Goal: Transaction & Acquisition: Book appointment/travel/reservation

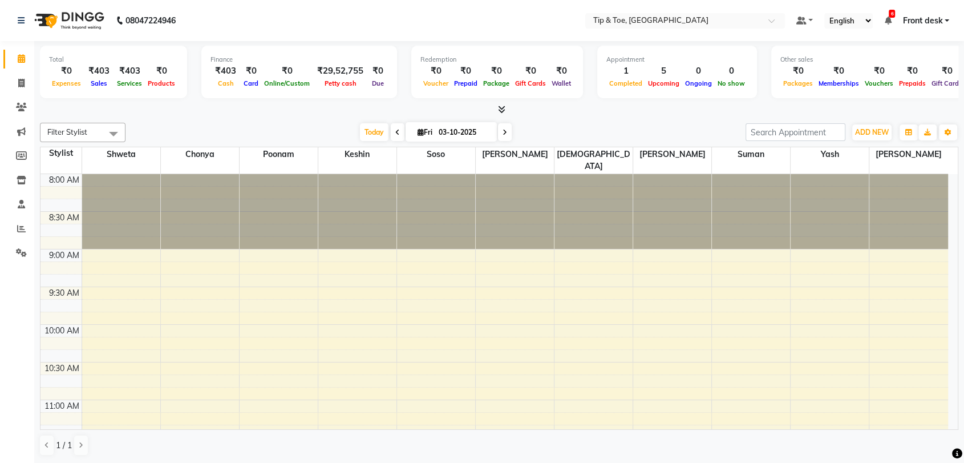
scroll to position [380, 0]
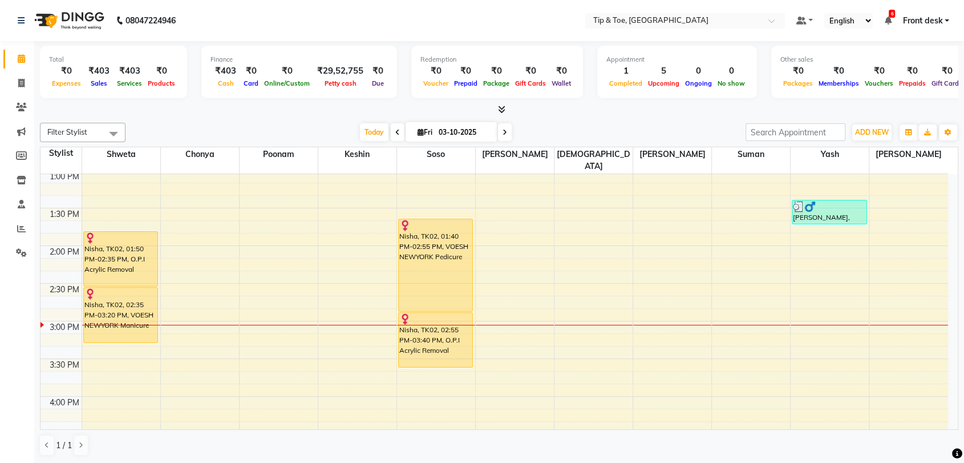
click at [503, 134] on icon at bounding box center [505, 132] width 5 height 7
type input "04-10-2025"
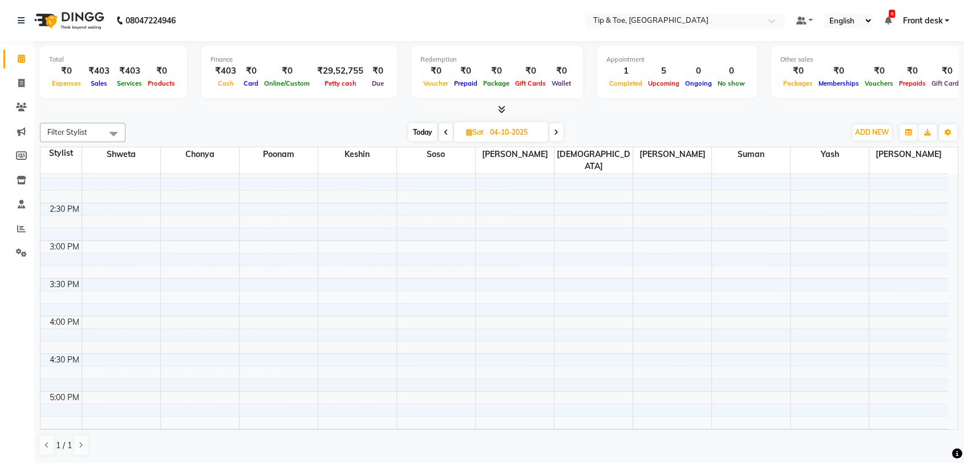
scroll to position [398, 0]
click at [130, 296] on div "8:00 AM 8:30 AM 9:00 AM 9:30 AM 10:00 AM 10:30 AM 11:00 AM 11:30 AM 12:00 PM 12…" at bounding box center [495, 265] width 908 height 978
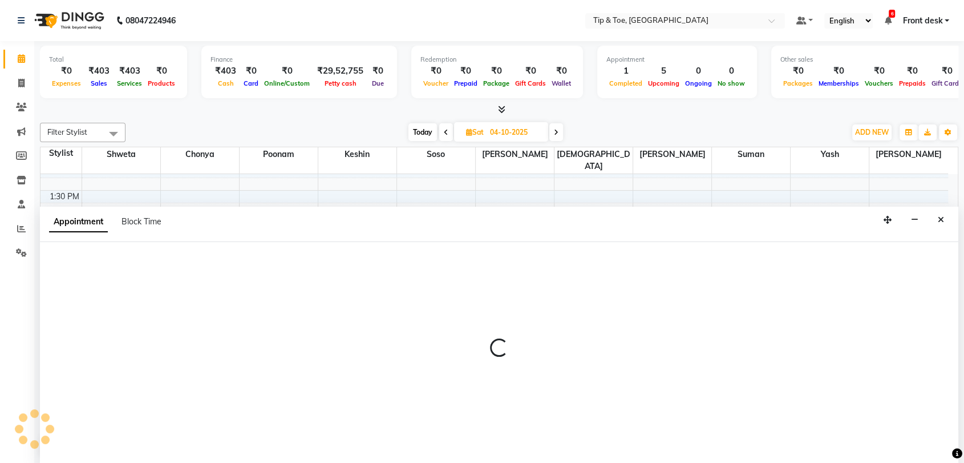
scroll to position [1, 0]
select select "87938"
select select "900"
select select "tentative"
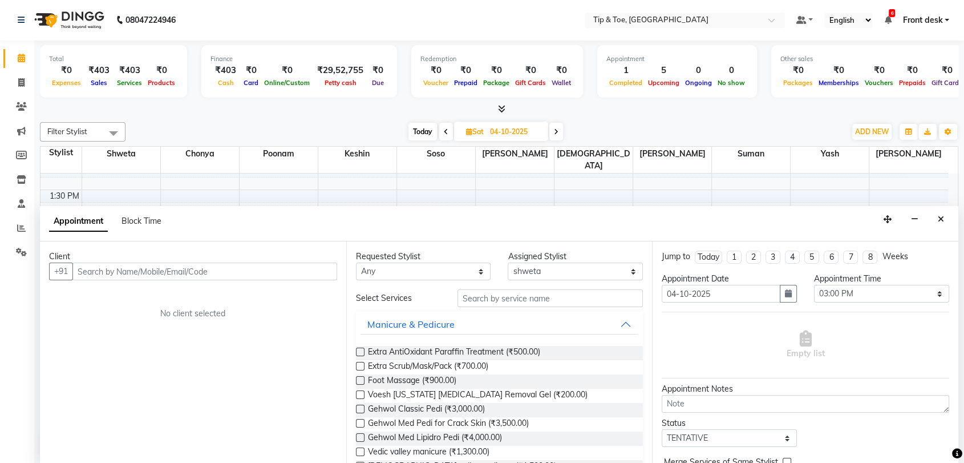
click at [200, 265] on input "text" at bounding box center [204, 271] width 265 height 18
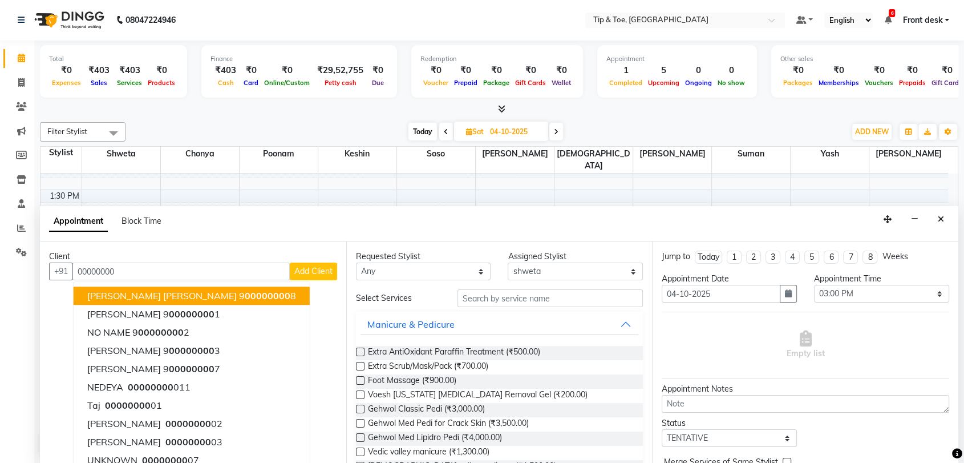
click at [245, 298] on span "00000000" at bounding box center [268, 295] width 46 height 11
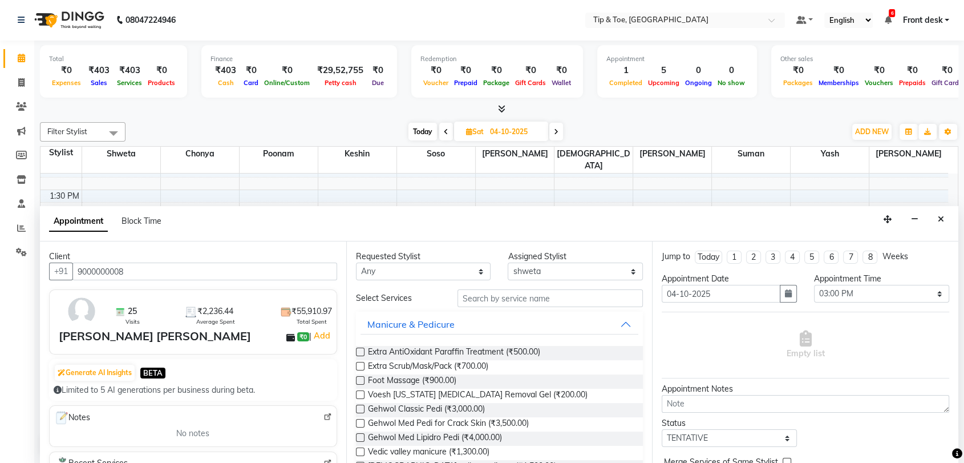
type input "9000000008"
click at [493, 296] on input "text" at bounding box center [551, 298] width 186 height 18
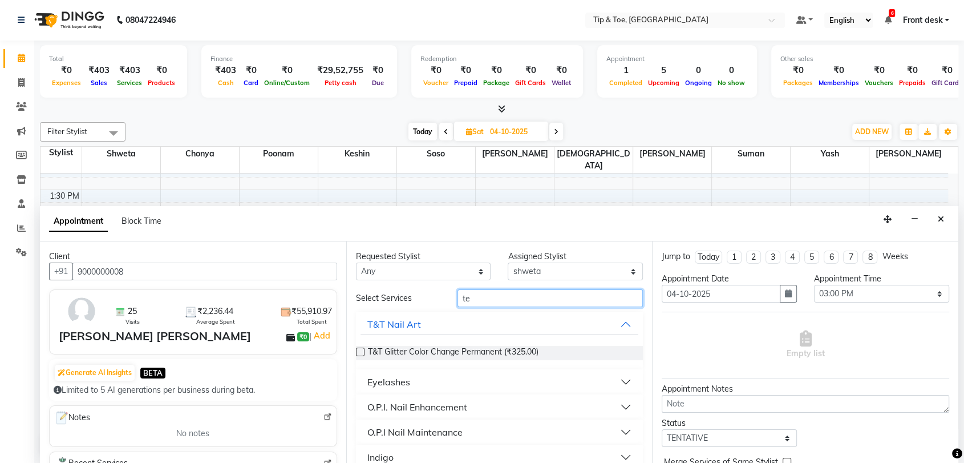
type input "te"
click at [449, 407] on div "O.P.I. Nail Enhancement" at bounding box center [417, 407] width 100 height 14
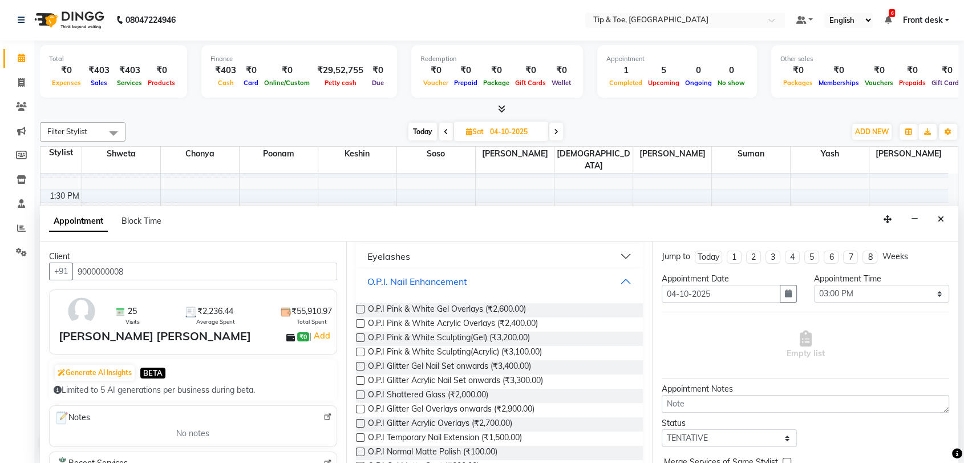
scroll to position [127, 0]
click at [361, 434] on label at bounding box center [360, 436] width 9 height 9
click at [361, 434] on input "checkbox" at bounding box center [359, 437] width 7 height 7
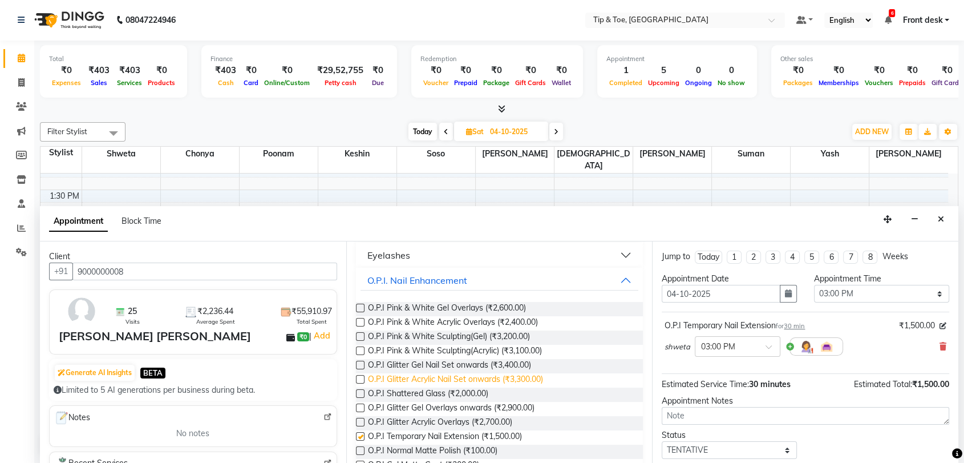
checkbox input "false"
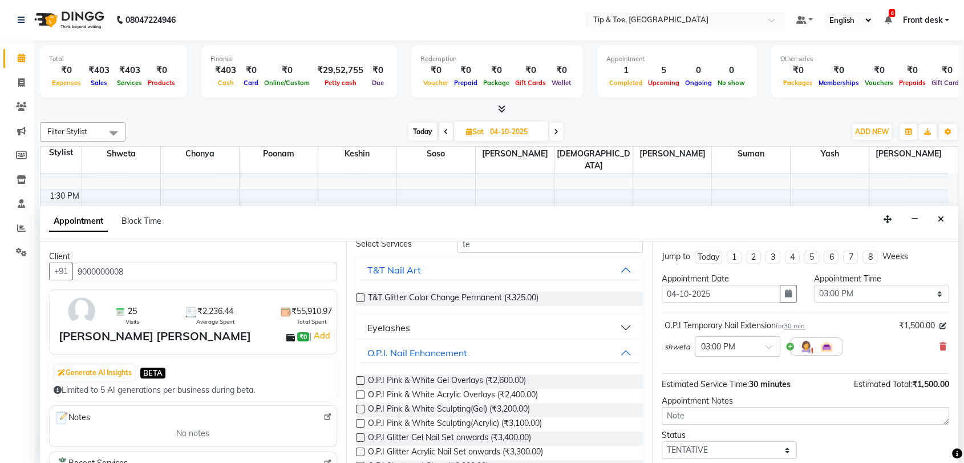
scroll to position [0, 0]
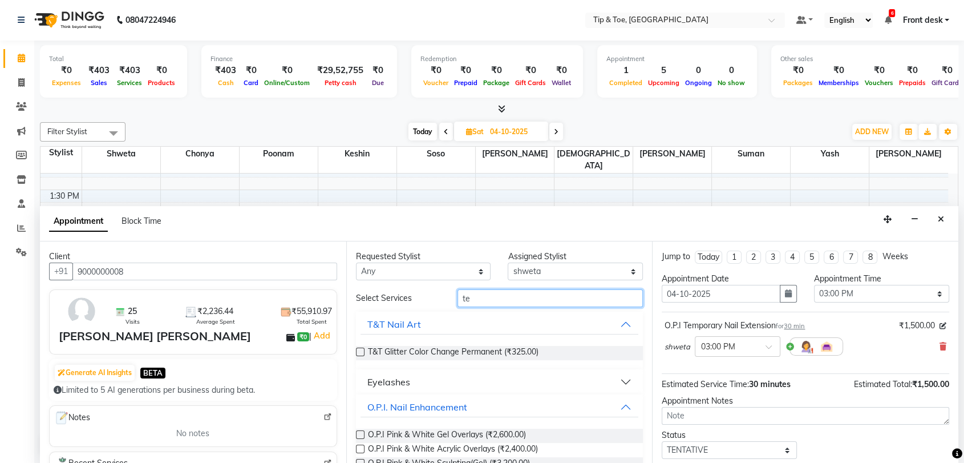
click at [512, 291] on input "te" at bounding box center [551, 298] width 186 height 18
type input "t"
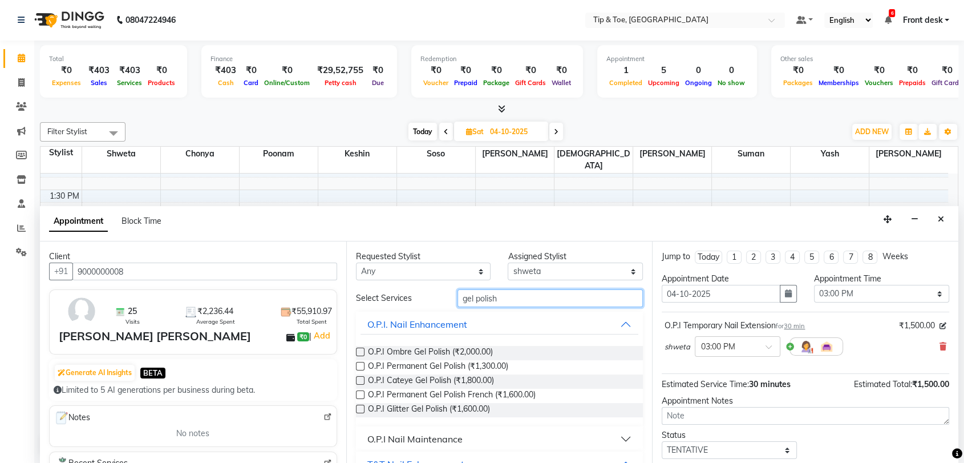
type input "gel polish"
click at [361, 365] on label at bounding box center [360, 366] width 9 height 9
click at [361, 365] on input "checkbox" at bounding box center [359, 366] width 7 height 7
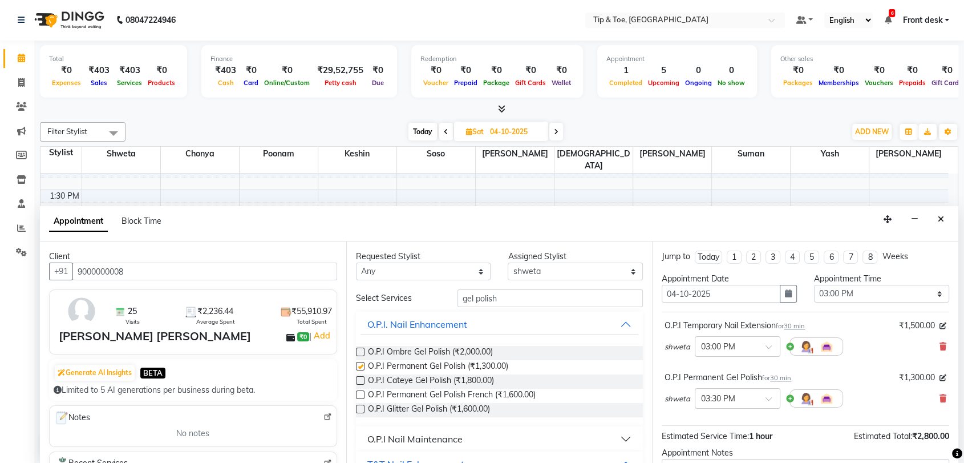
checkbox input "false"
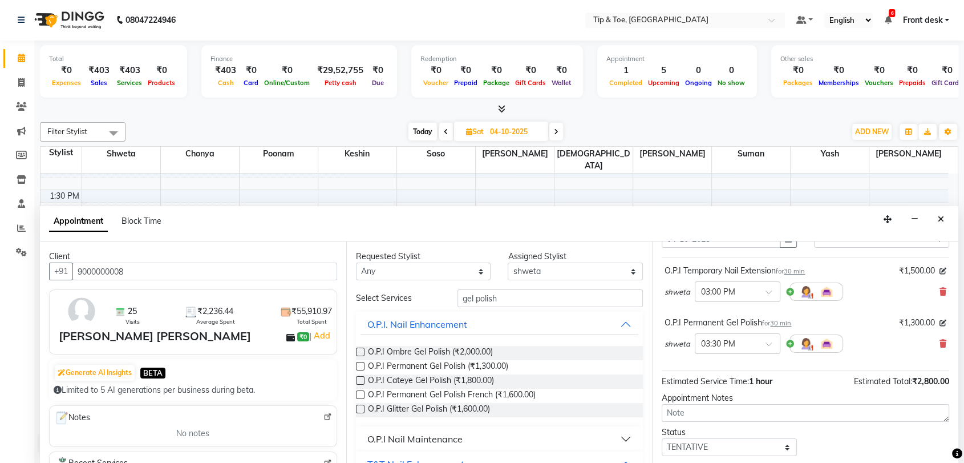
scroll to position [119, 0]
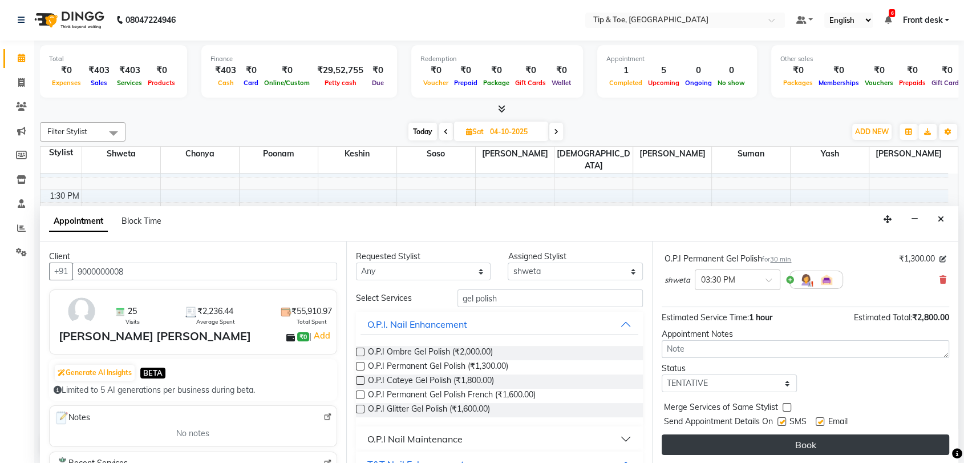
click at [829, 448] on button "Book" at bounding box center [806, 444] width 288 height 21
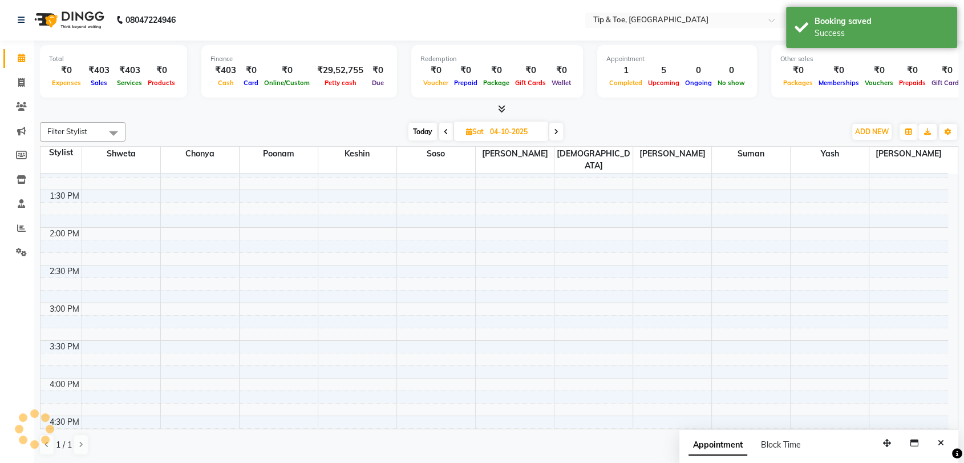
scroll to position [0, 0]
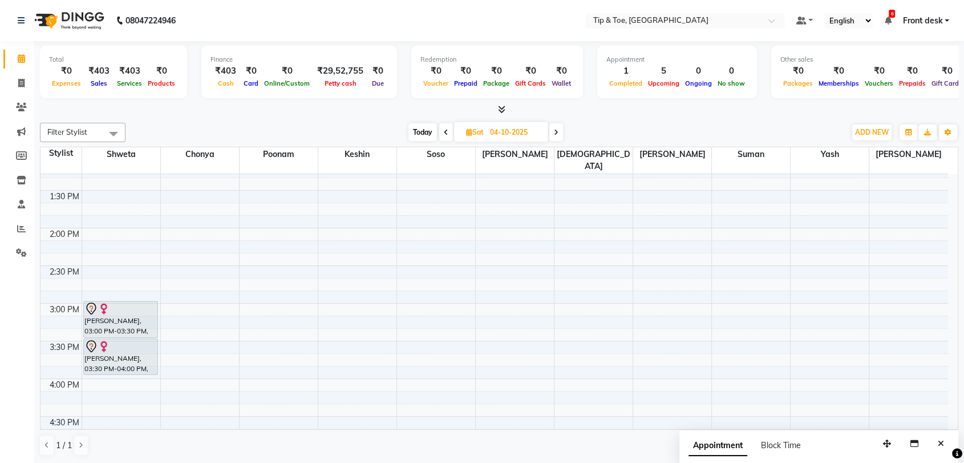
click at [416, 131] on span "Today" at bounding box center [423, 132] width 29 height 18
type input "03-10-2025"
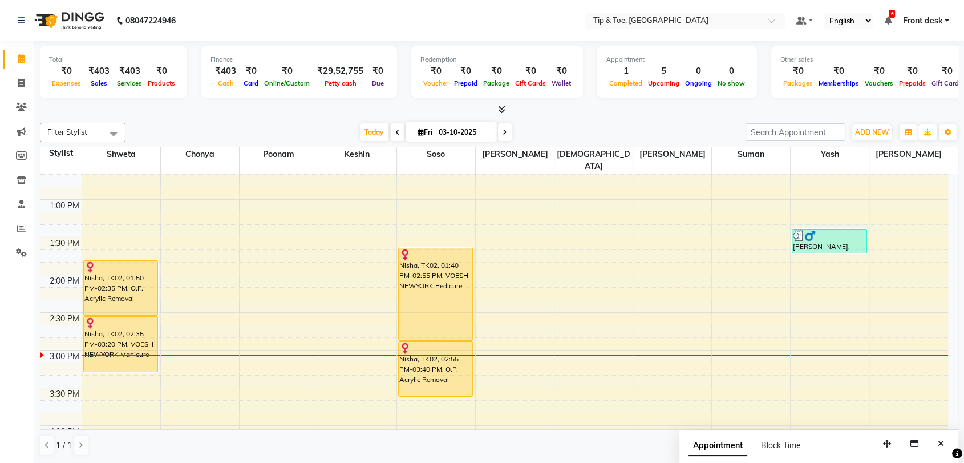
scroll to position [334, 0]
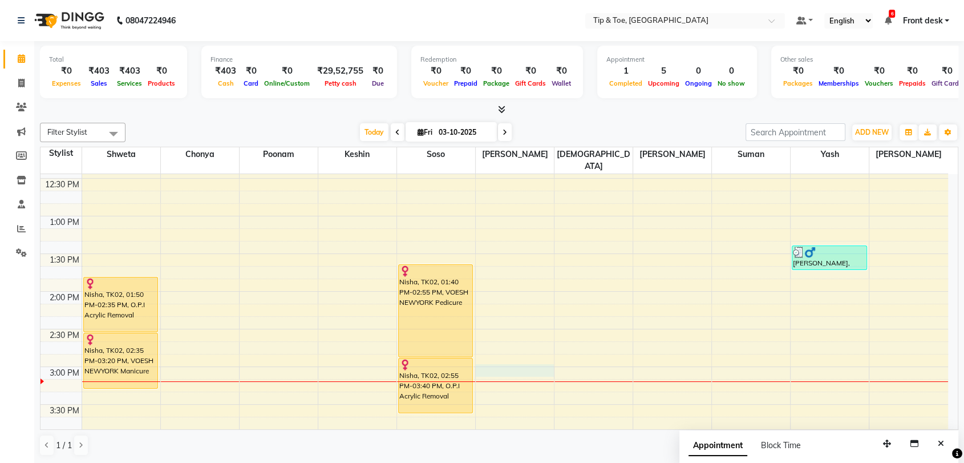
click at [512, 362] on div "8:00 AM 8:30 AM 9:00 AM 9:30 AM 10:00 AM 10:30 AM 11:00 AM 11:30 AM 12:00 PM 12…" at bounding box center [495, 329] width 908 height 978
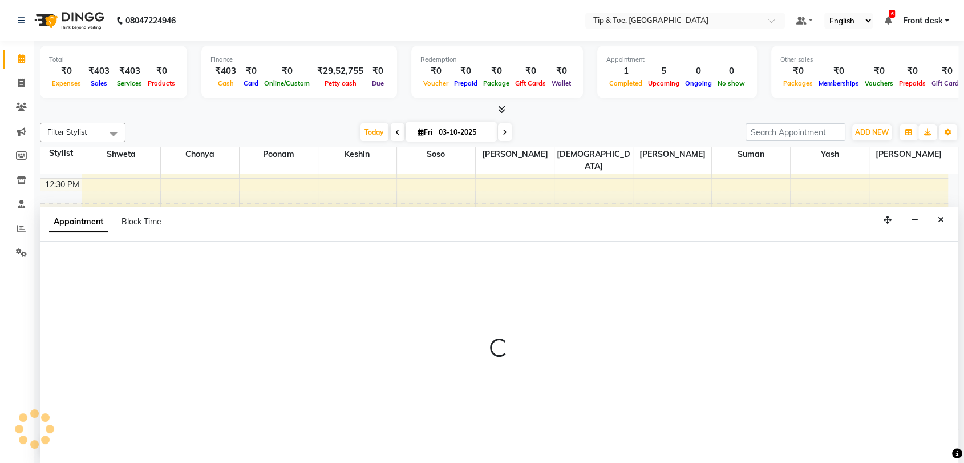
scroll to position [1, 0]
select select "83790"
select select "900"
select select "tentative"
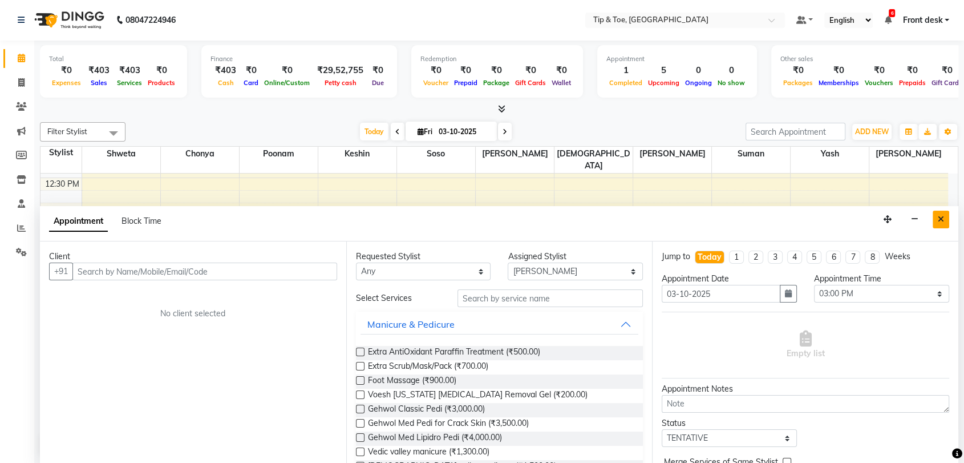
click at [939, 219] on icon "Close" at bounding box center [941, 219] width 6 height 8
